Goal: Check status: Check status

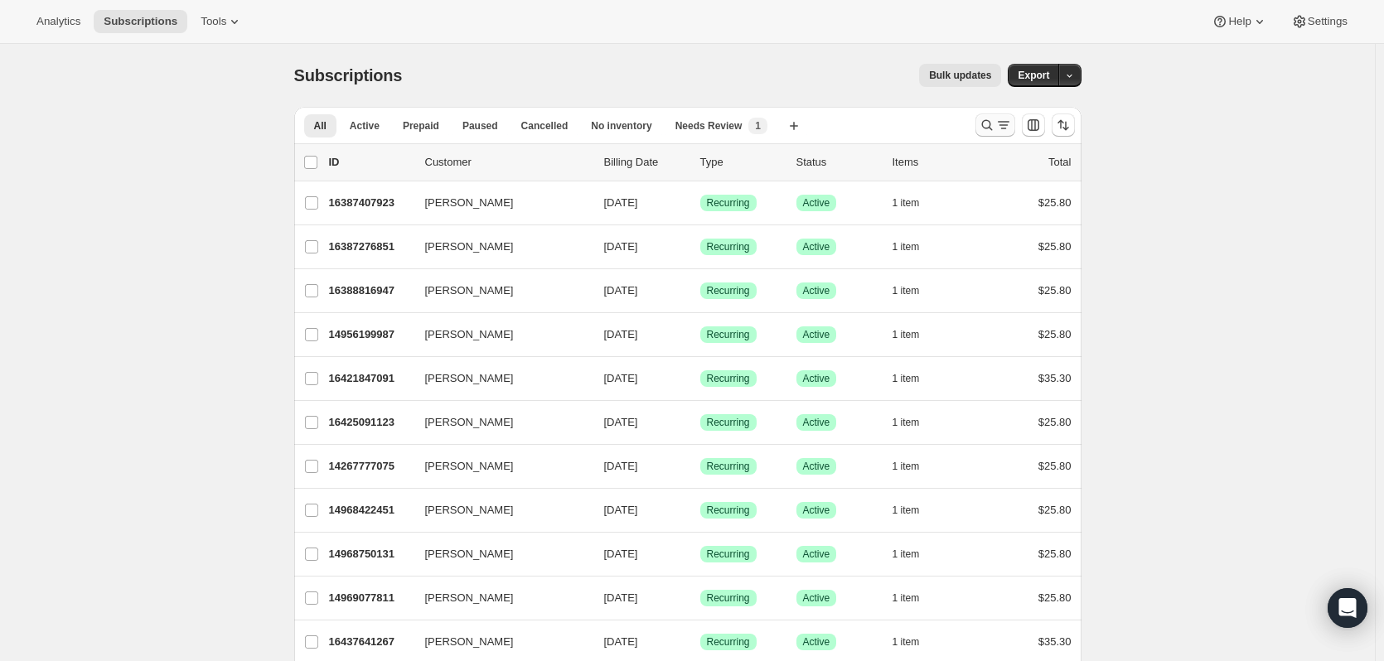
click at [1008, 133] on button "Search and filter results" at bounding box center [996, 125] width 40 height 23
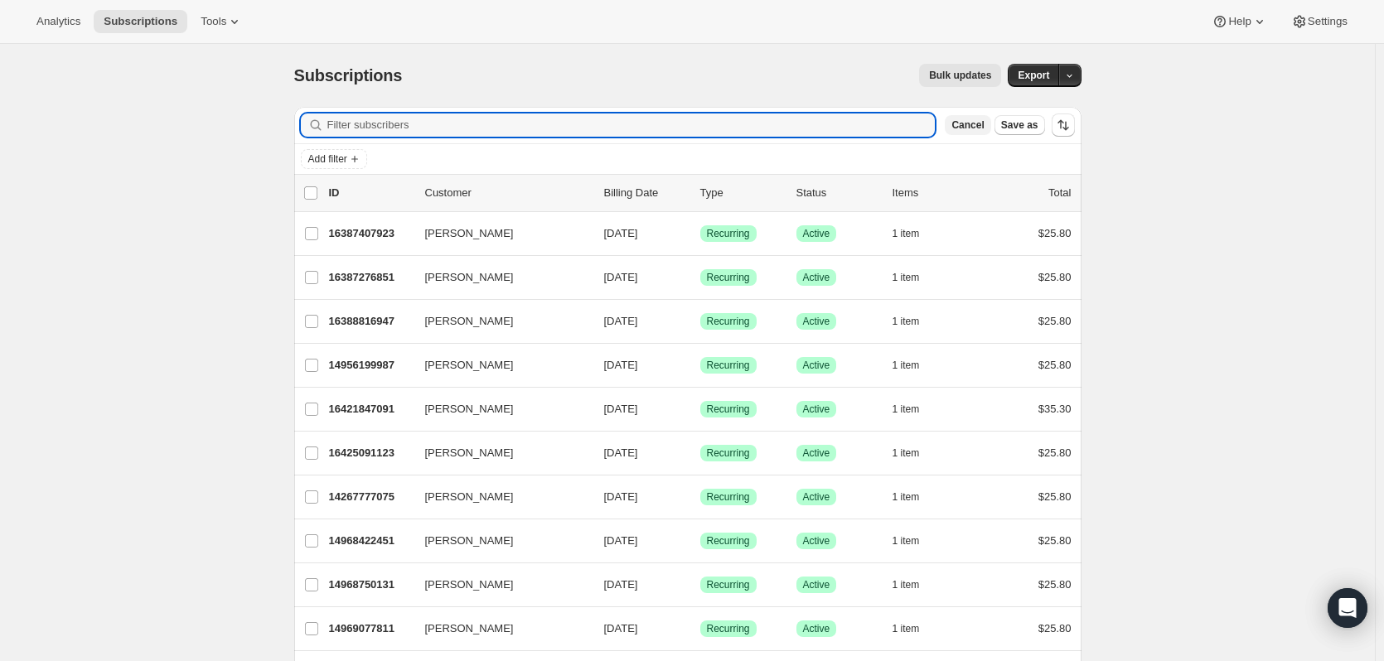
paste input "[PERSON_NAME] et le loup"
type input "[PERSON_NAME] et le loup"
click at [415, 118] on input "Filter subscribers" at bounding box center [631, 125] width 608 height 23
paste input "[EMAIL_ADDRESS][DOMAIN_NAME]"
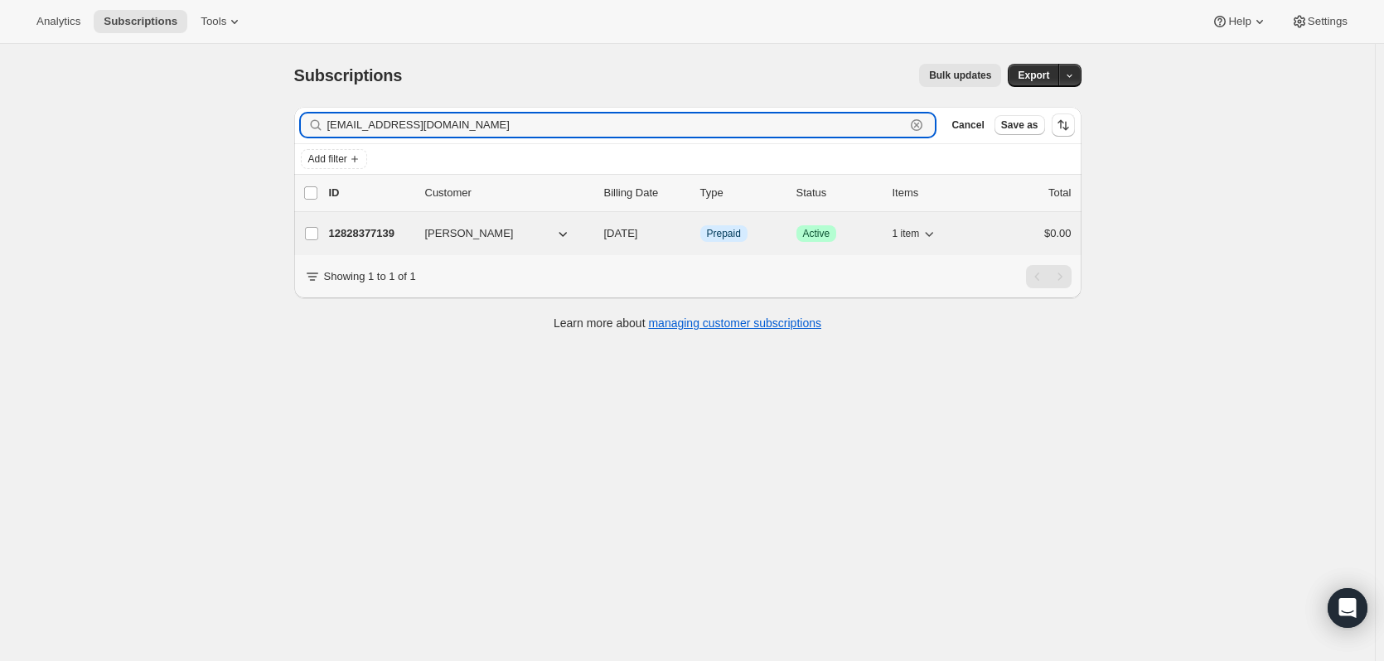
type input "[EMAIL_ADDRESS][DOMAIN_NAME]"
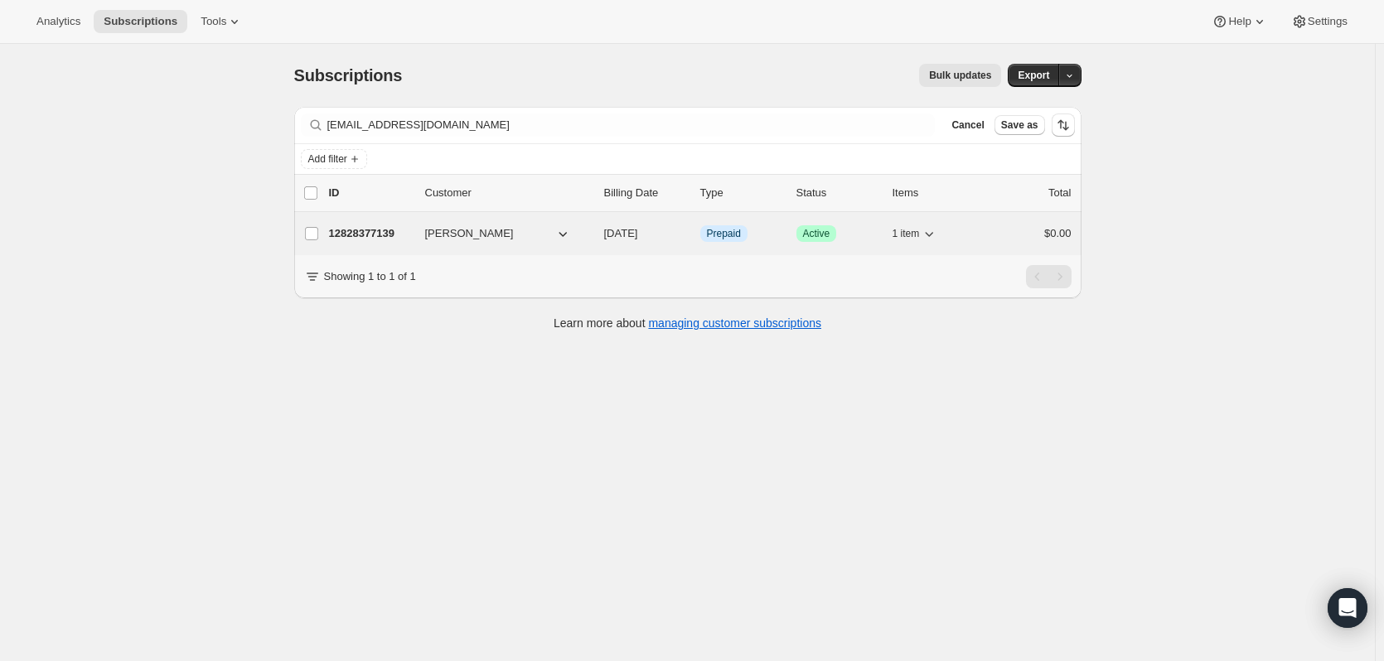
click at [433, 230] on span "[PERSON_NAME]" at bounding box center [469, 233] width 89 height 17
click at [375, 227] on p "12828377139" at bounding box center [370, 233] width 83 height 17
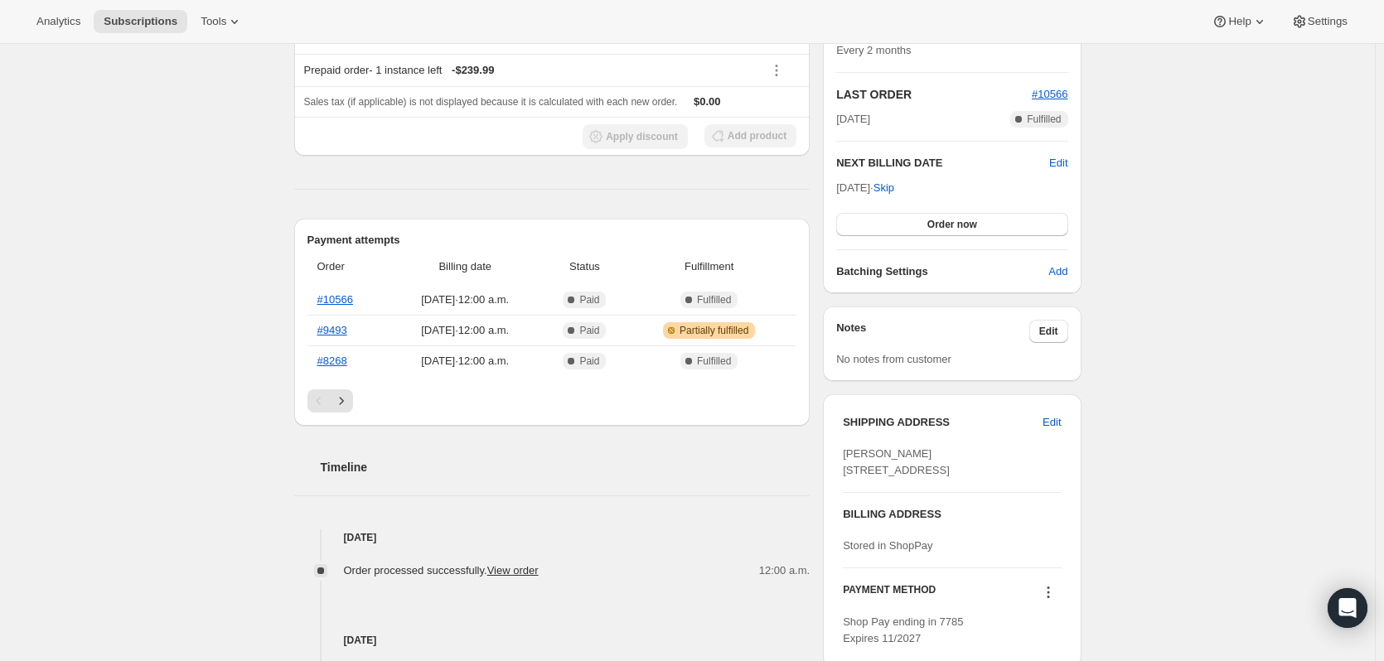
scroll to position [166, 0]
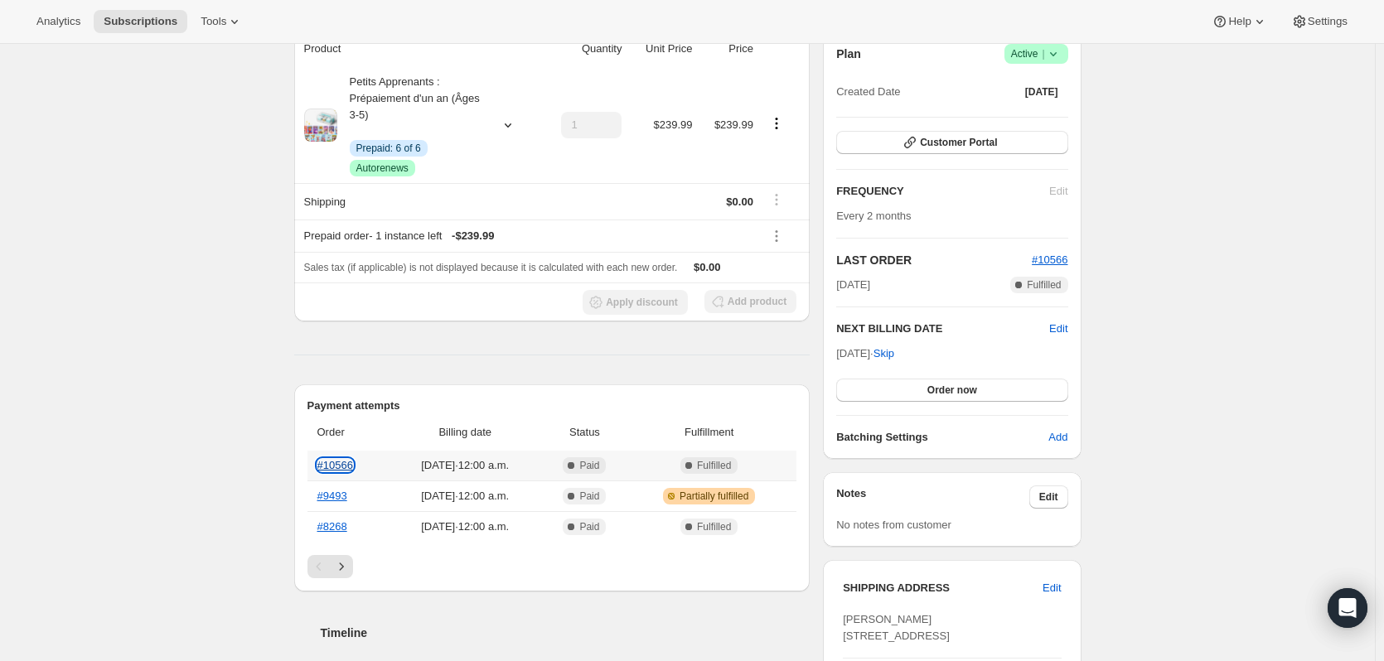
click at [342, 467] on link "#10566" at bounding box center [335, 465] width 36 height 12
